Goal: Navigation & Orientation: Find specific page/section

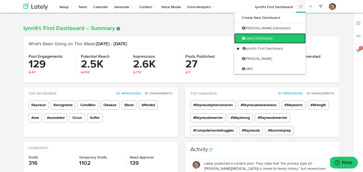
click at [283, 43] on link "Lately Dashboard" at bounding box center [269, 38] width 71 height 10
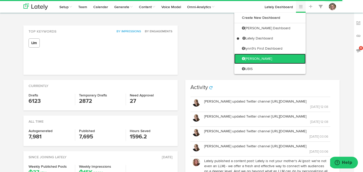
click at [289, 58] on link "[PERSON_NAME]" at bounding box center [269, 59] width 71 height 10
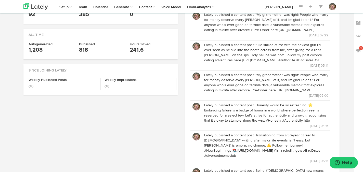
scroll to position [149, 0]
click at [283, 7] on link "[PERSON_NAME]" at bounding box center [278, 6] width 34 height 13
